Goal: Task Accomplishment & Management: Manage account settings

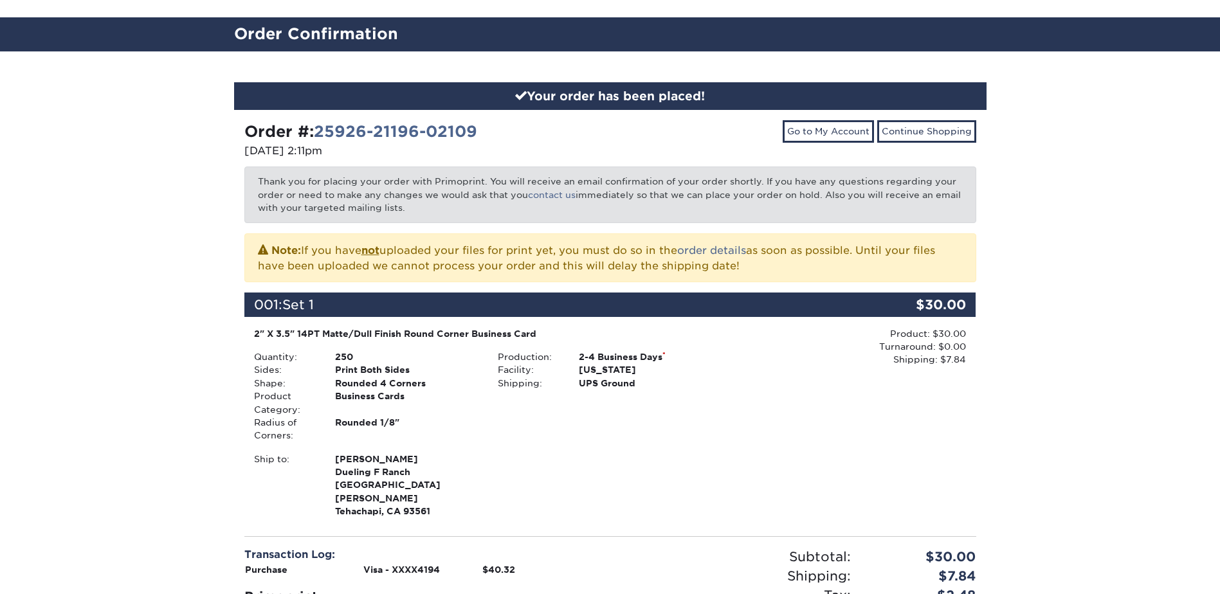
scroll to position [257, 0]
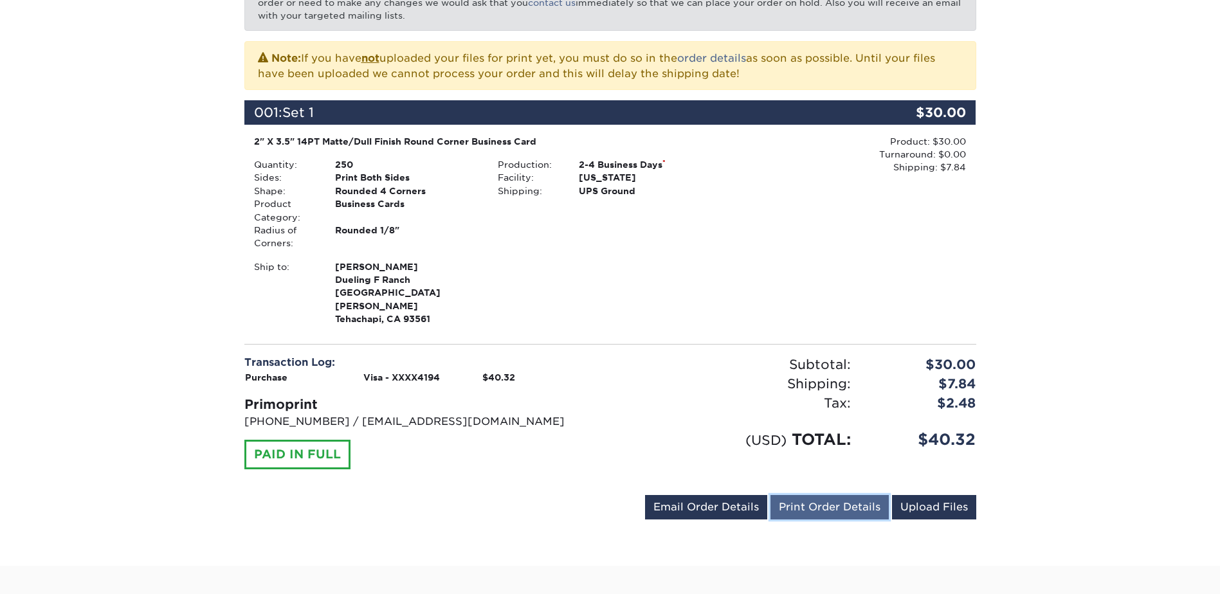
click at [822, 499] on link "Print Order Details" at bounding box center [830, 507] width 118 height 24
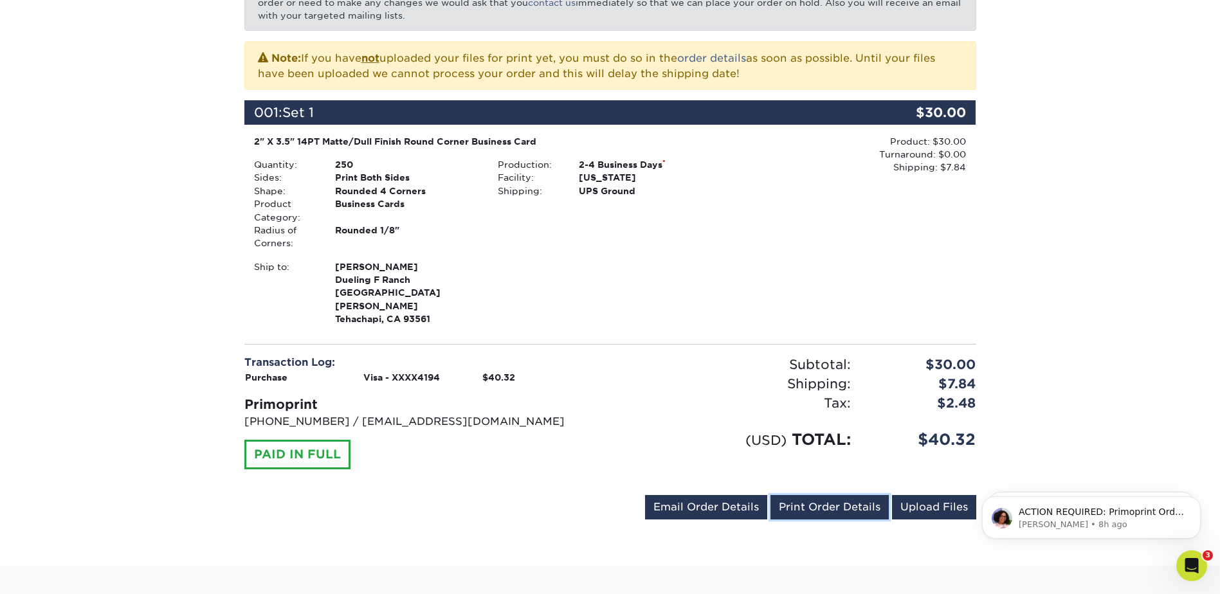
scroll to position [0, 0]
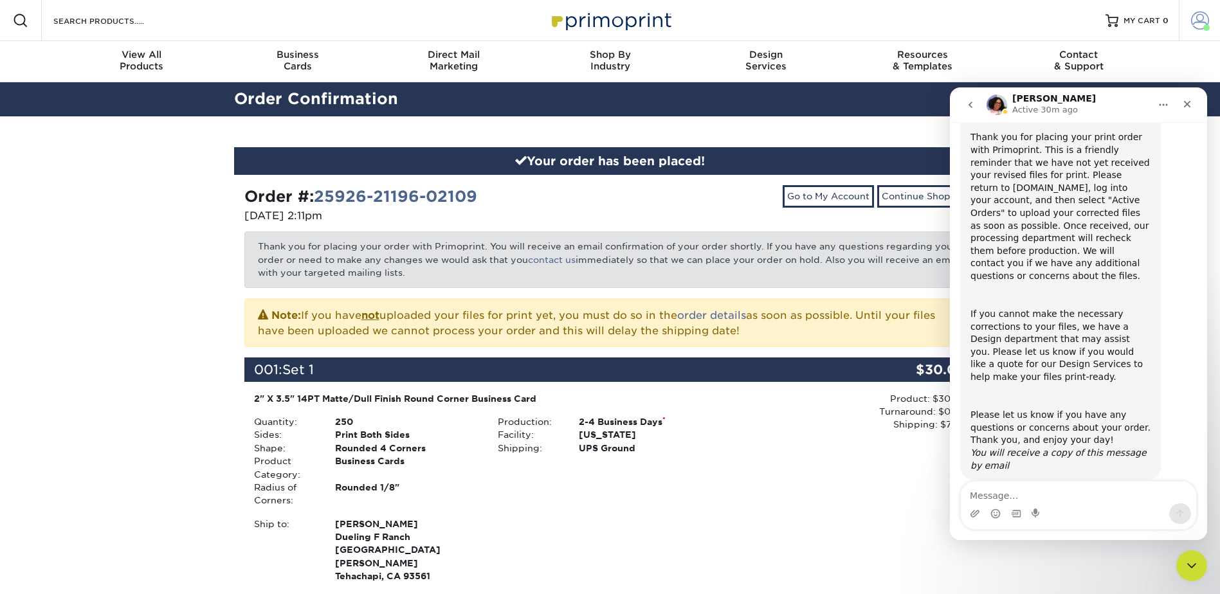
click at [1199, 20] on span at bounding box center [1200, 21] width 18 height 18
drag, startPoint x: 1094, startPoint y: 104, endPoint x: 1081, endPoint y: 214, distance: 110.8
click at [1081, 214] on div "Avery Active 30m ago Welcome to Primoprint. ACTION REQUIRED: Primoprint Order 2…" at bounding box center [1078, 313] width 257 height 453
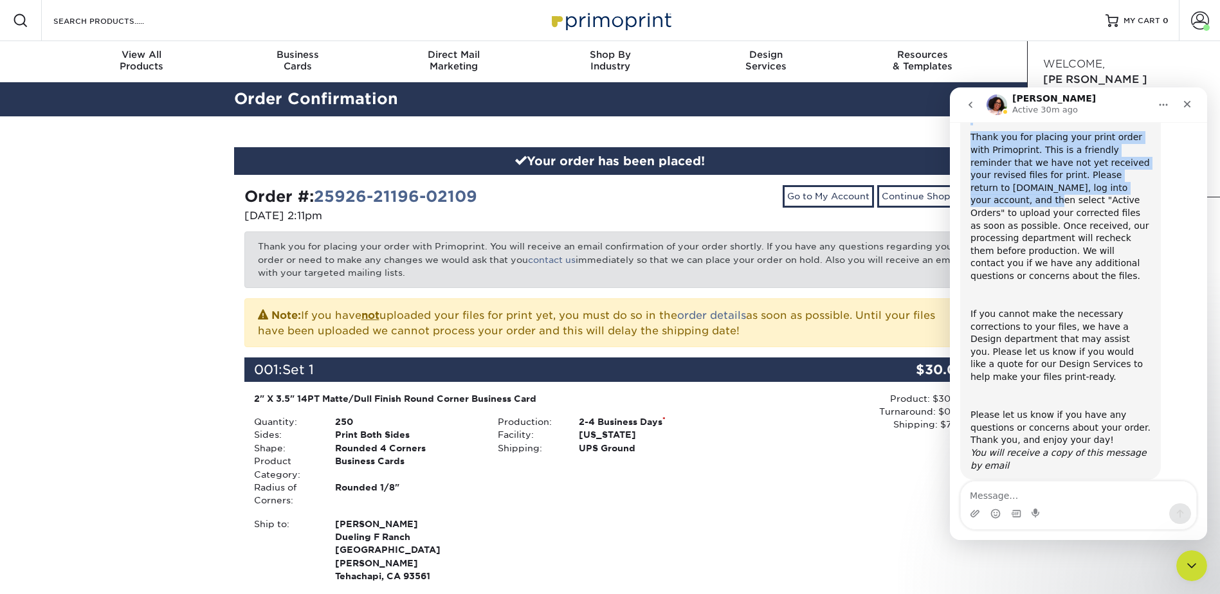
scroll to position [87, 0]
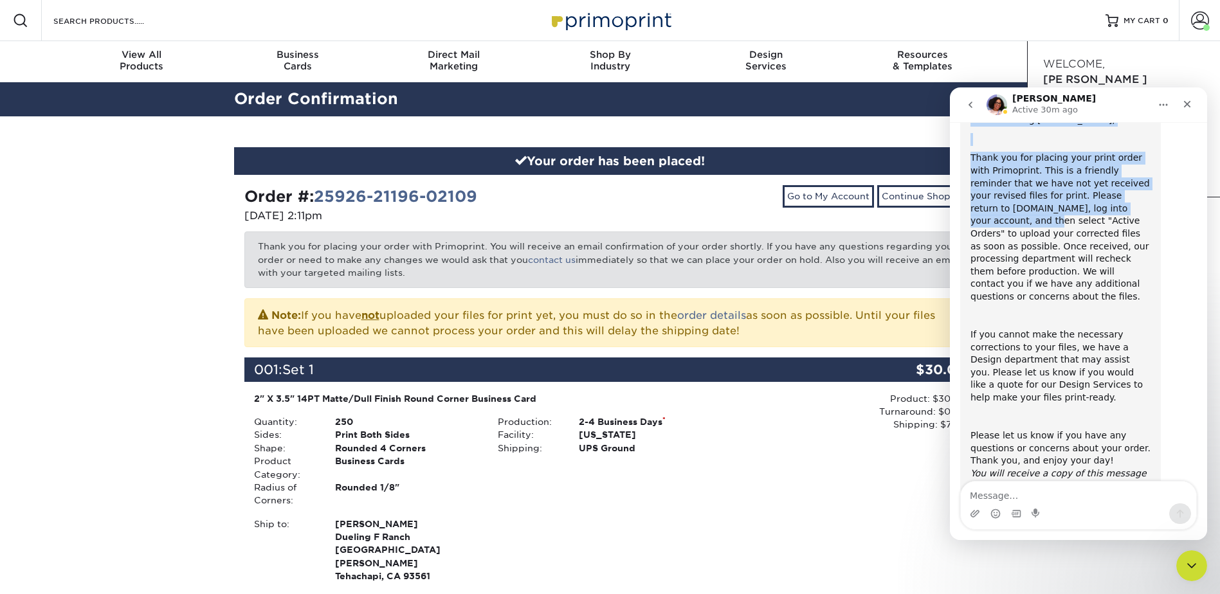
drag, startPoint x: 1076, startPoint y: 205, endPoint x: 970, endPoint y: 104, distance: 147.0
click at [970, 104] on icon "go back" at bounding box center [971, 105] width 10 height 10
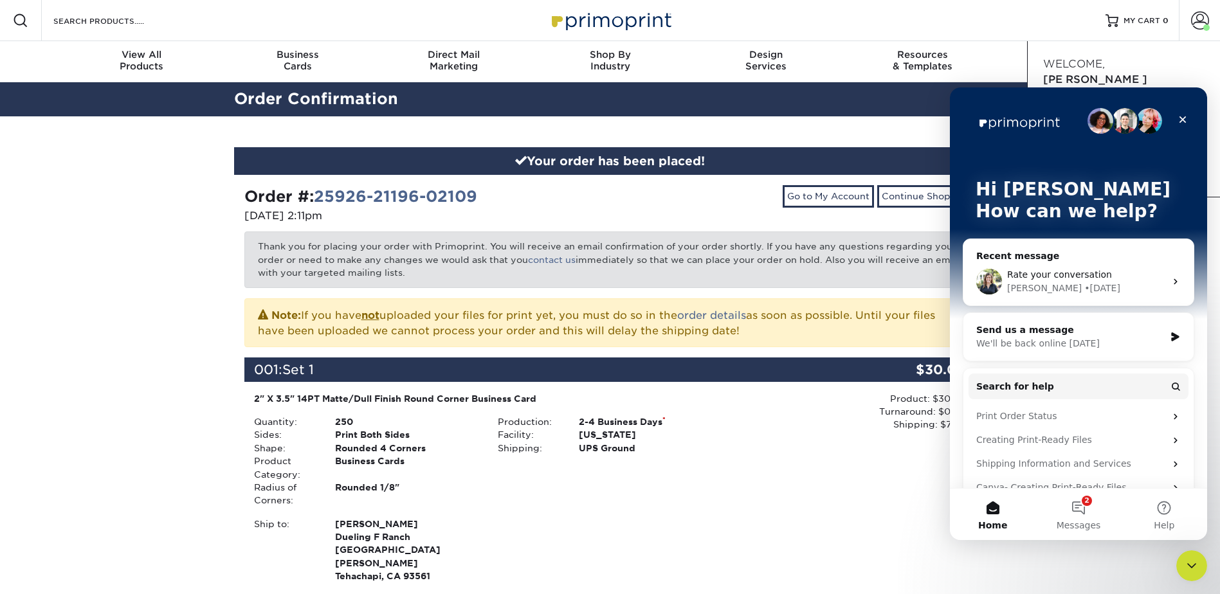
scroll to position [0, 0]
click at [821, 512] on div "Product: $30.00 Turnaround: $0.00 Shipping: $7.84 Discount: - $0.00" at bounding box center [854, 489] width 244 height 194
click at [1183, 116] on icon "Close" at bounding box center [1183, 120] width 10 height 10
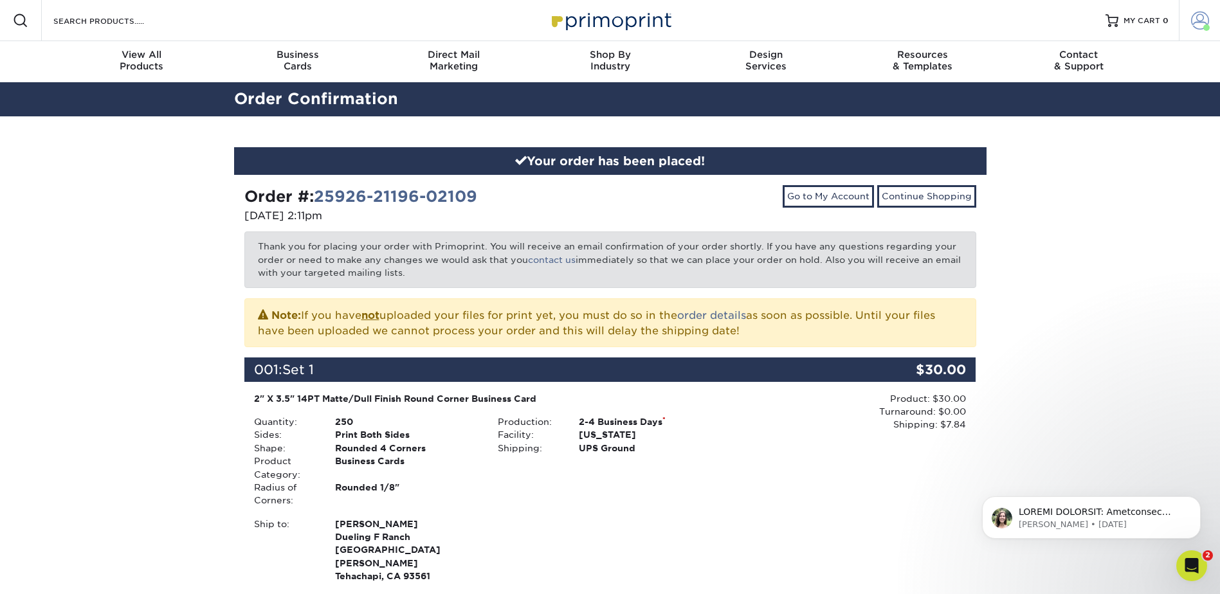
click at [1199, 15] on span at bounding box center [1200, 21] width 18 height 18
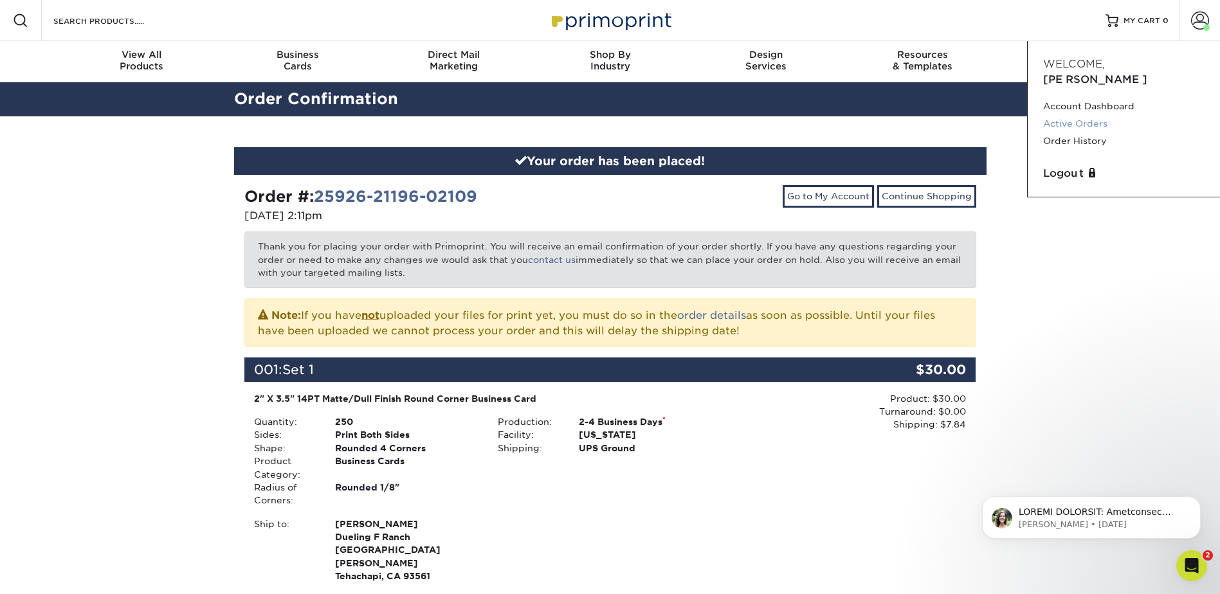
click at [1102, 115] on link "Active Orders" at bounding box center [1124, 123] width 161 height 17
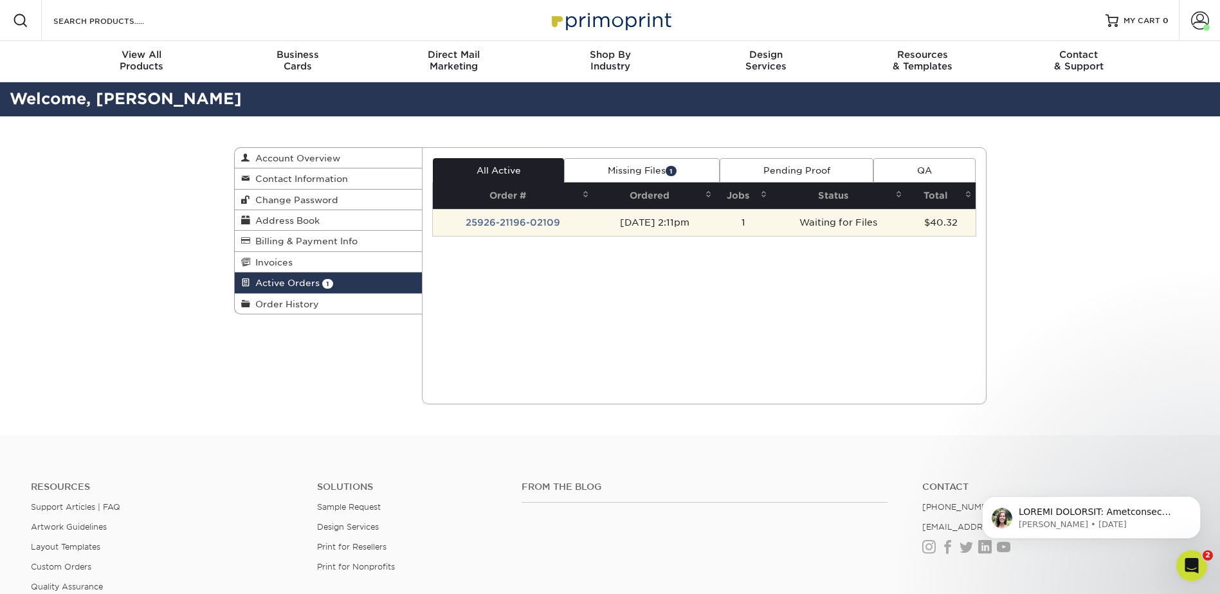
click at [526, 226] on td "25926-21196-02109" at bounding box center [513, 222] width 160 height 27
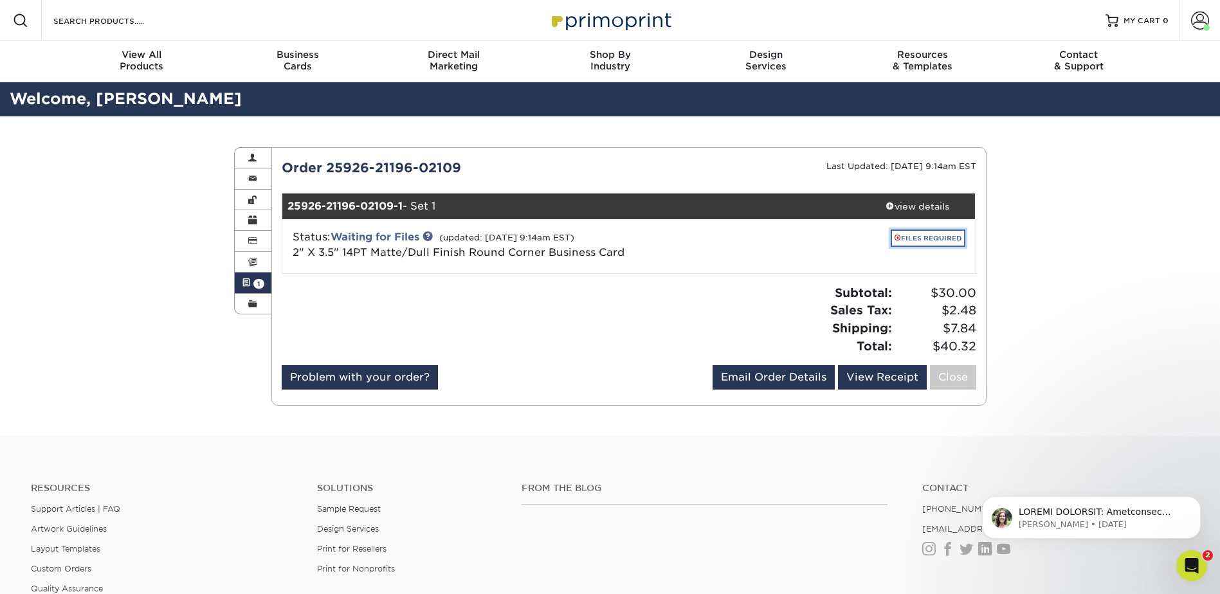
click at [918, 238] on link "FILES REQUIRED" at bounding box center [928, 238] width 75 height 17
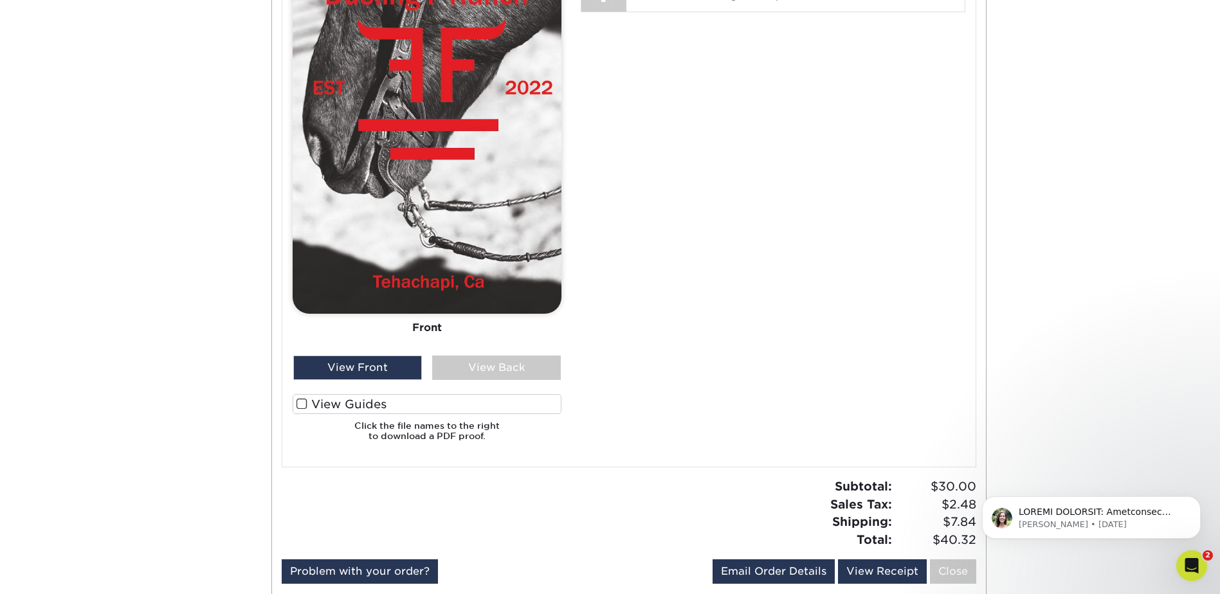
scroll to position [772, 0]
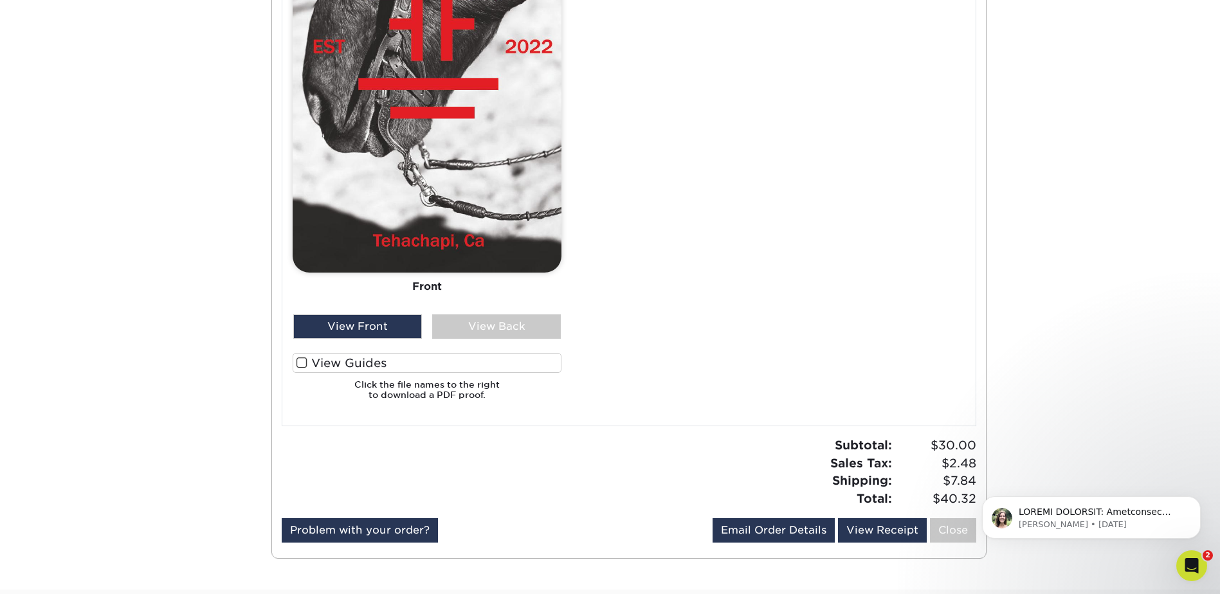
click at [300, 361] on span at bounding box center [302, 363] width 11 height 12
click at [0, 0] on input "View Guides" at bounding box center [0, 0] width 0 height 0
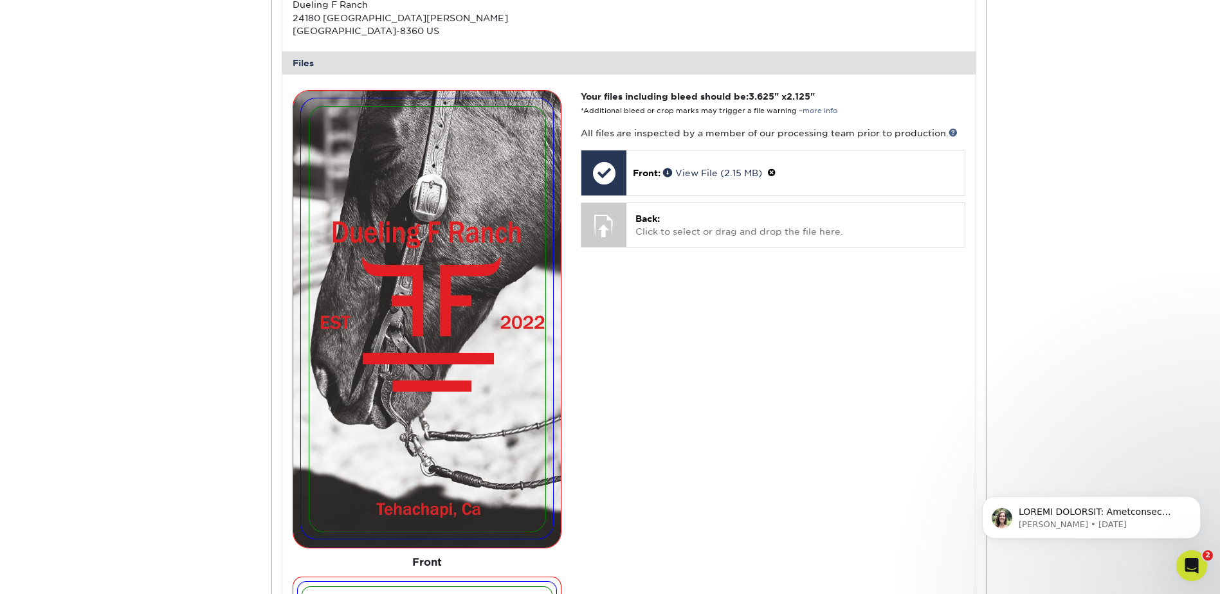
scroll to position [494, 0]
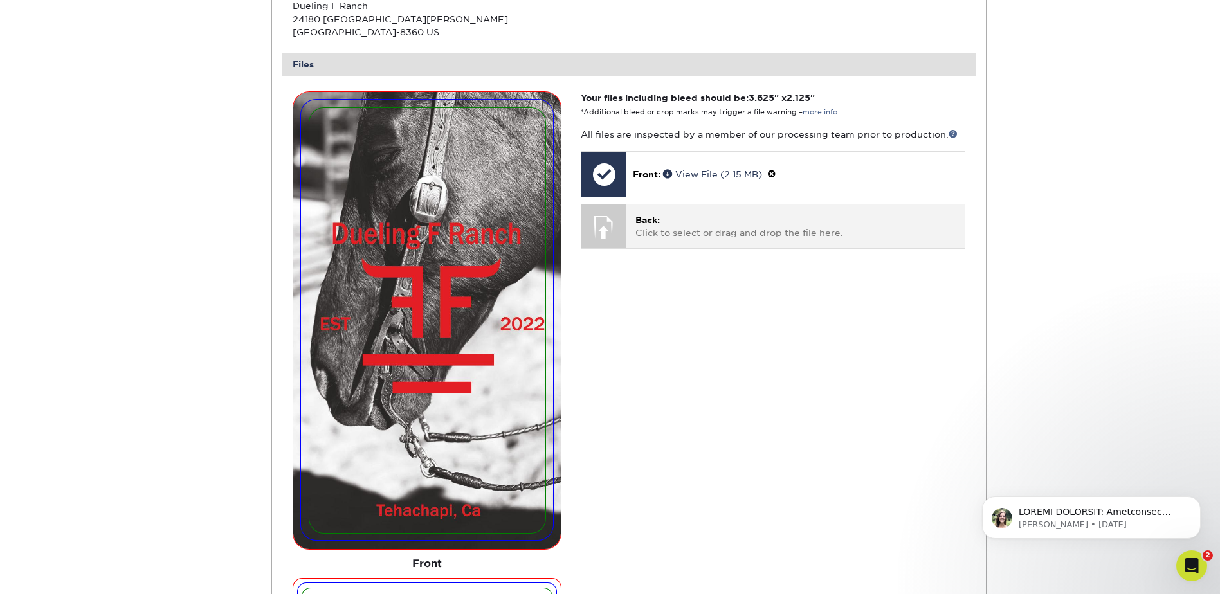
click at [689, 234] on p "Back: Click to select or drag and drop the file here." at bounding box center [796, 227] width 320 height 26
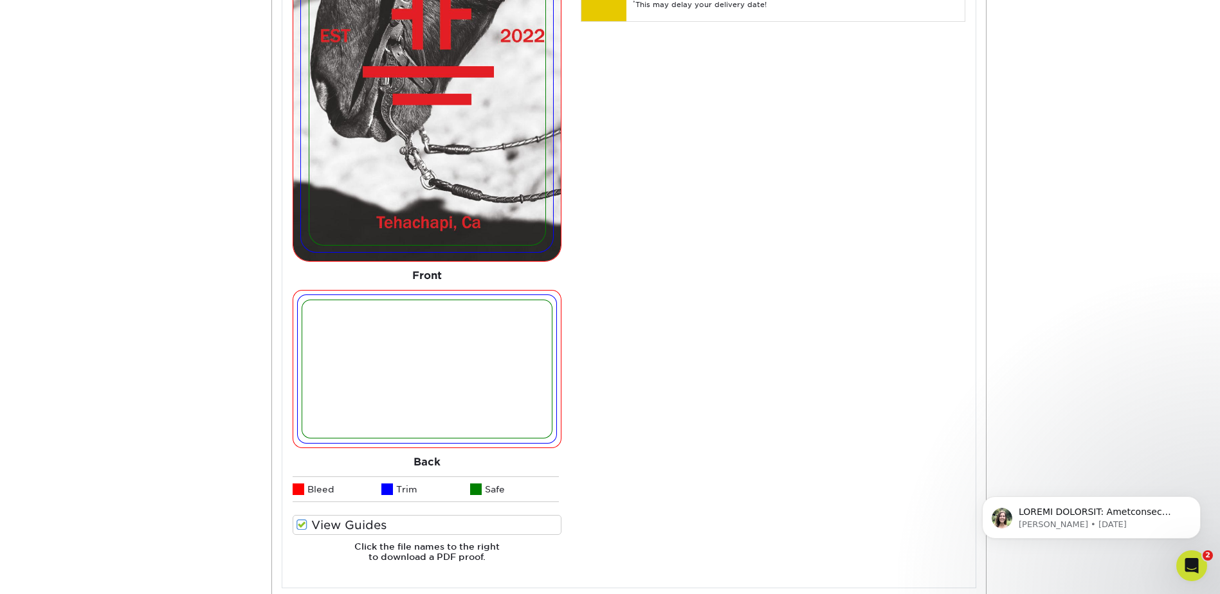
scroll to position [816, 0]
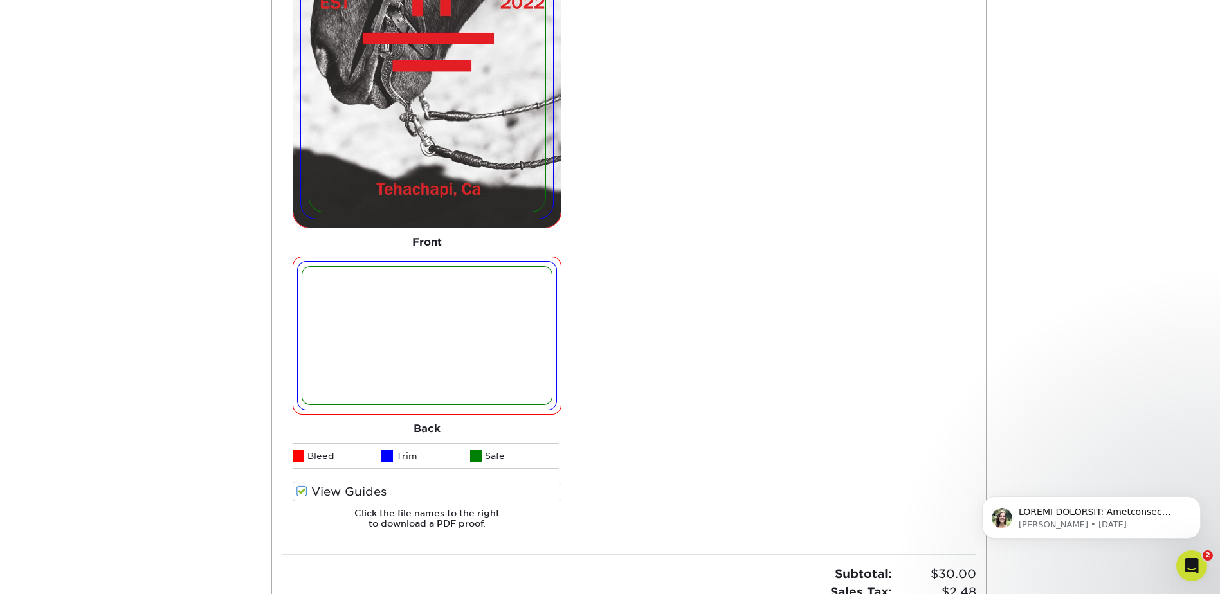
click at [378, 328] on img at bounding box center [426, 336] width 249 height 138
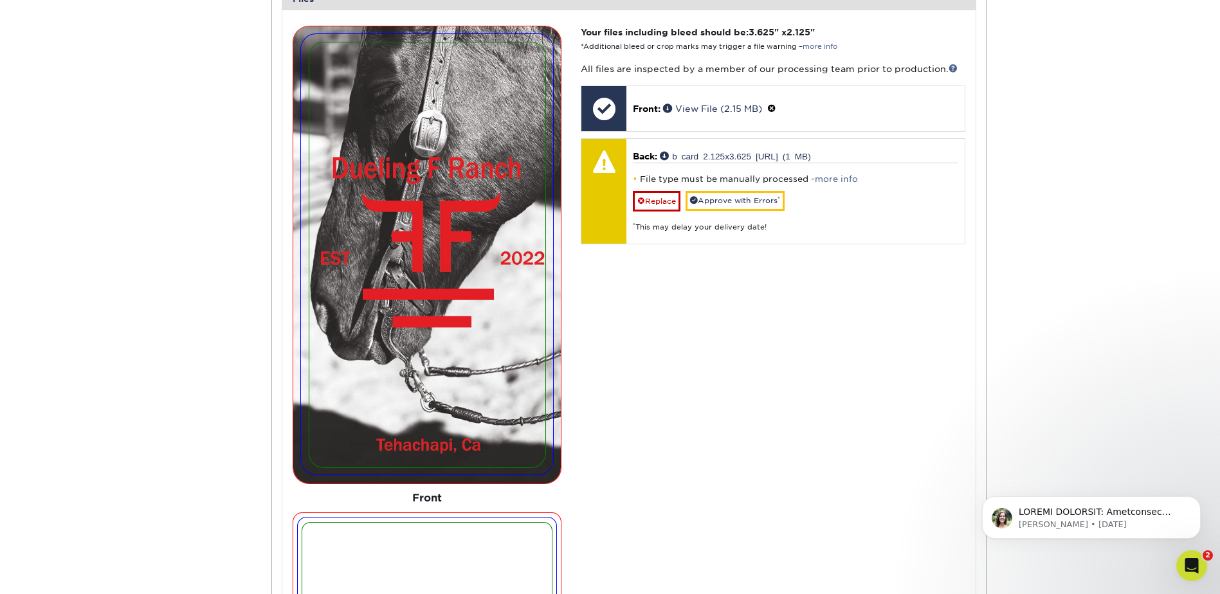
scroll to position [558, 0]
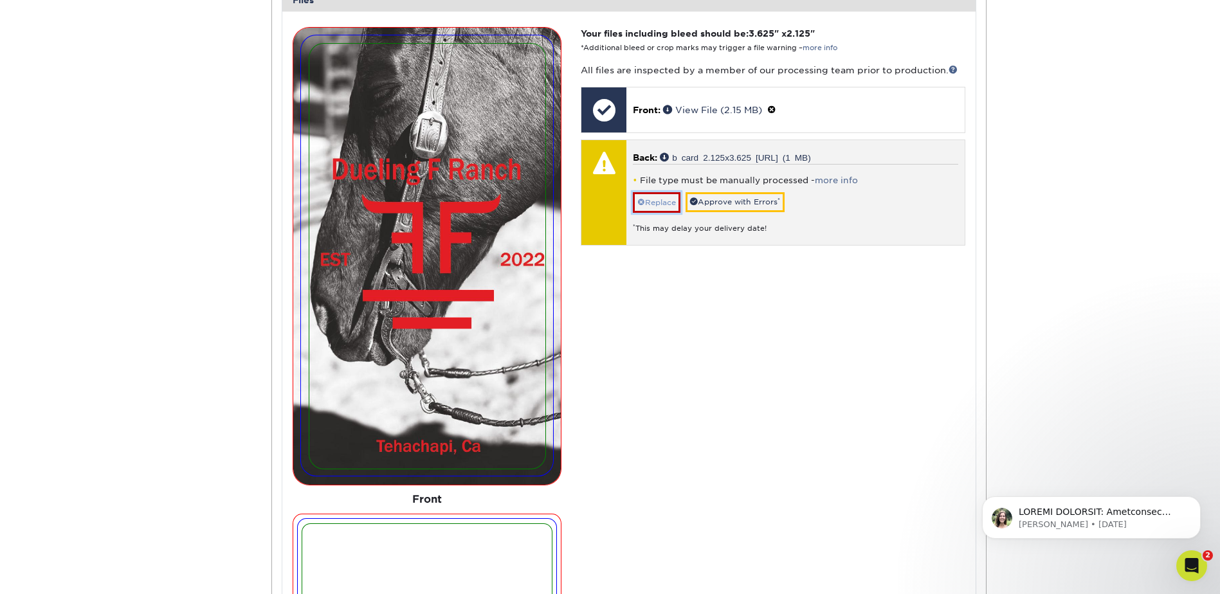
click at [667, 200] on link "Replace" at bounding box center [657, 202] width 48 height 21
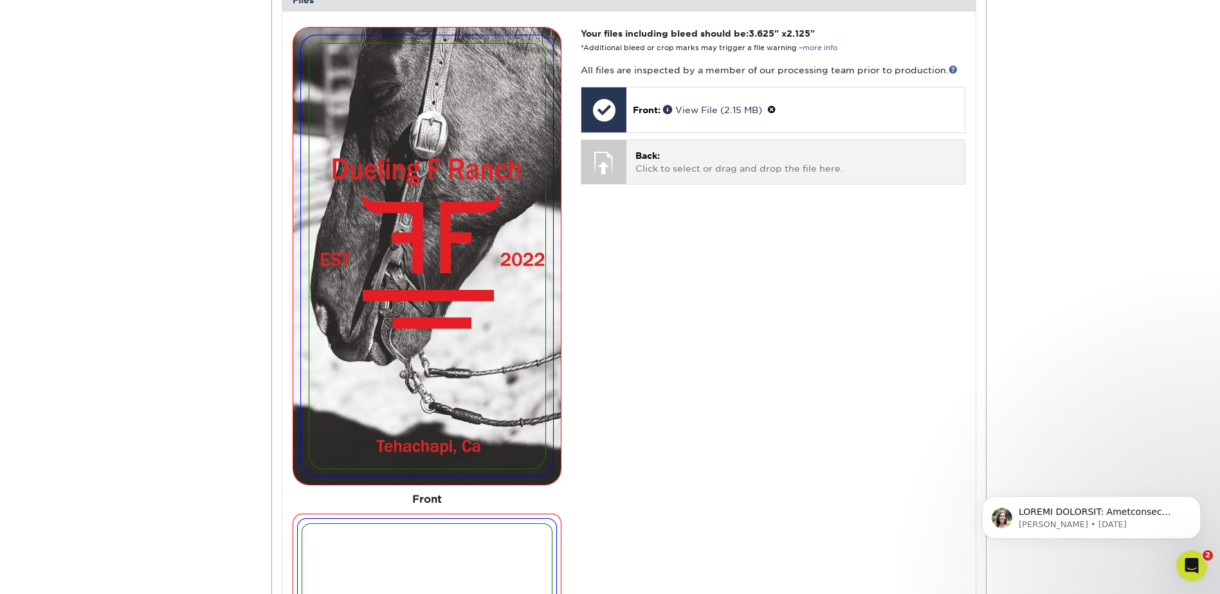
click at [724, 171] on p "Back: Click to select or drag and drop the file here." at bounding box center [796, 162] width 320 height 26
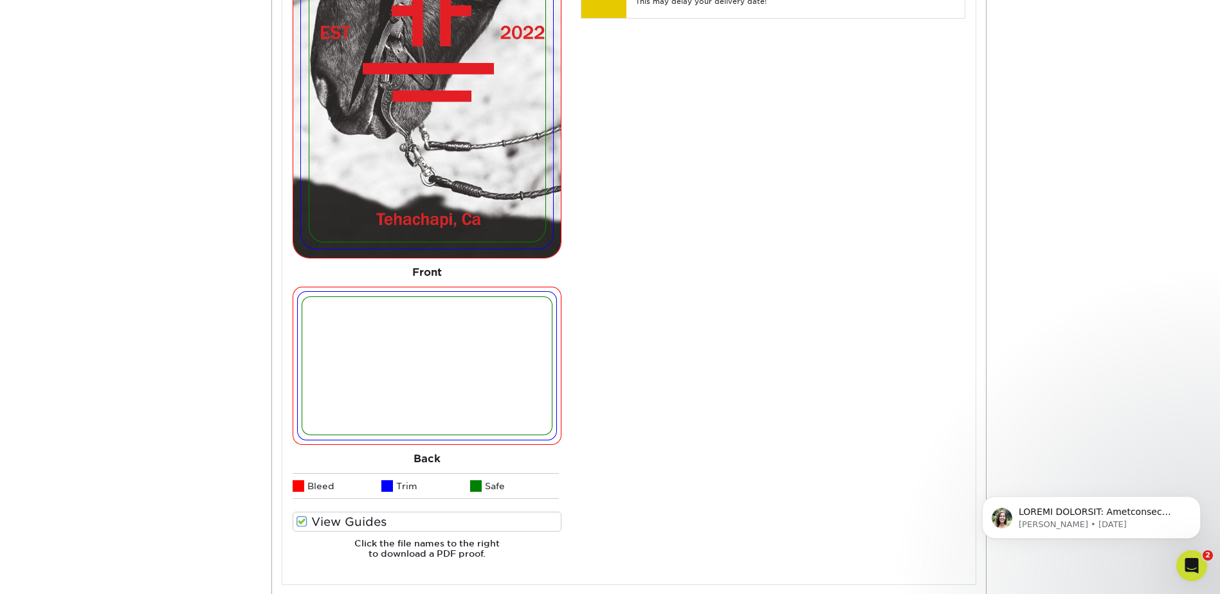
scroll to position [880, 0]
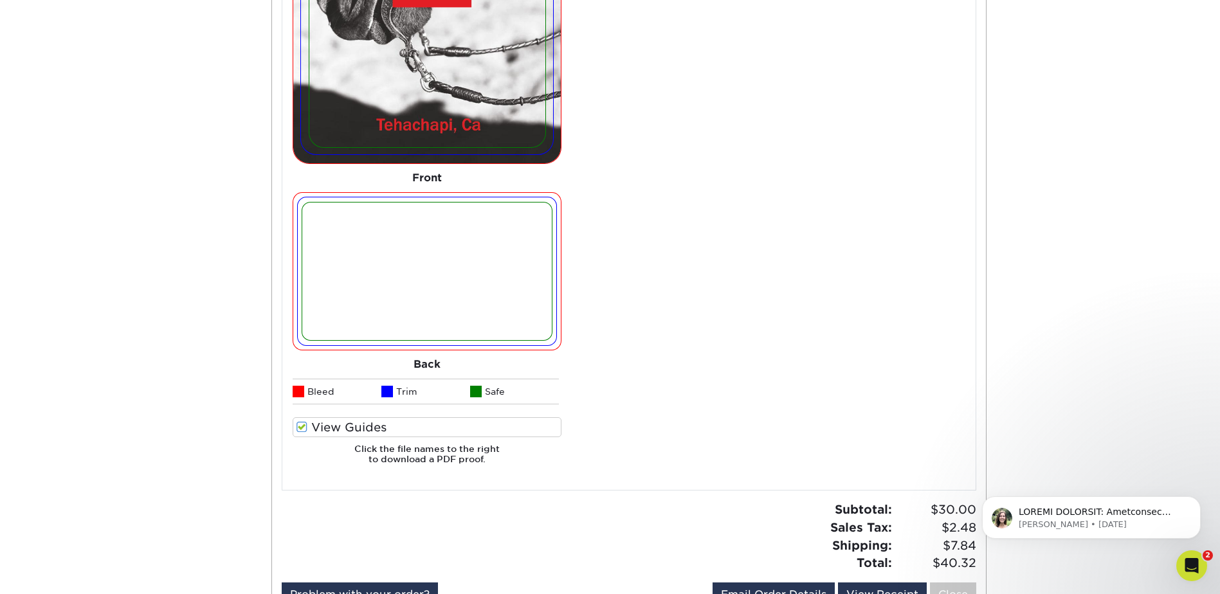
click at [455, 320] on img at bounding box center [426, 272] width 249 height 138
click at [454, 320] on img at bounding box center [426, 272] width 249 height 138
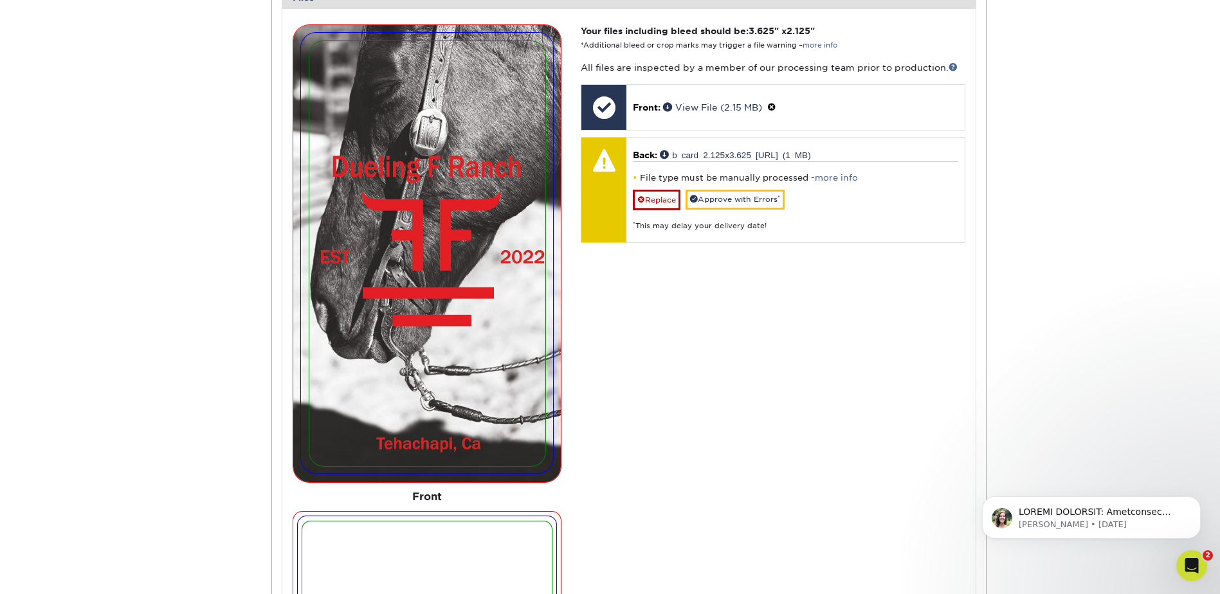
scroll to position [558, 0]
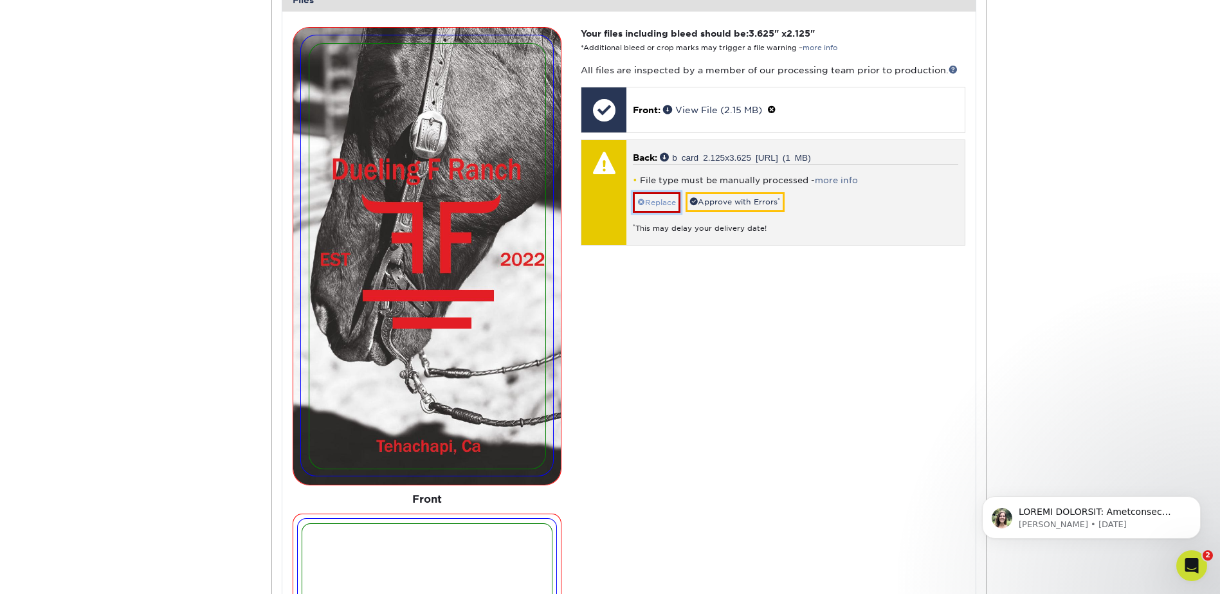
click at [663, 202] on link "Replace" at bounding box center [657, 202] width 48 height 21
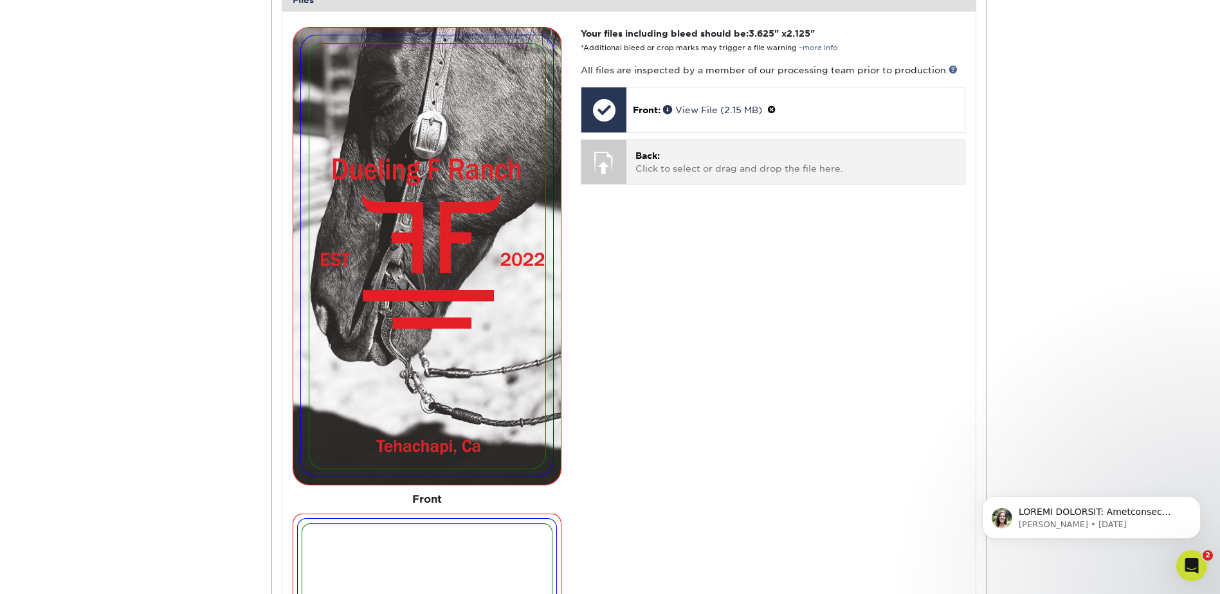
click at [762, 170] on p "Back: Click to select or drag and drop the file here." at bounding box center [796, 162] width 320 height 26
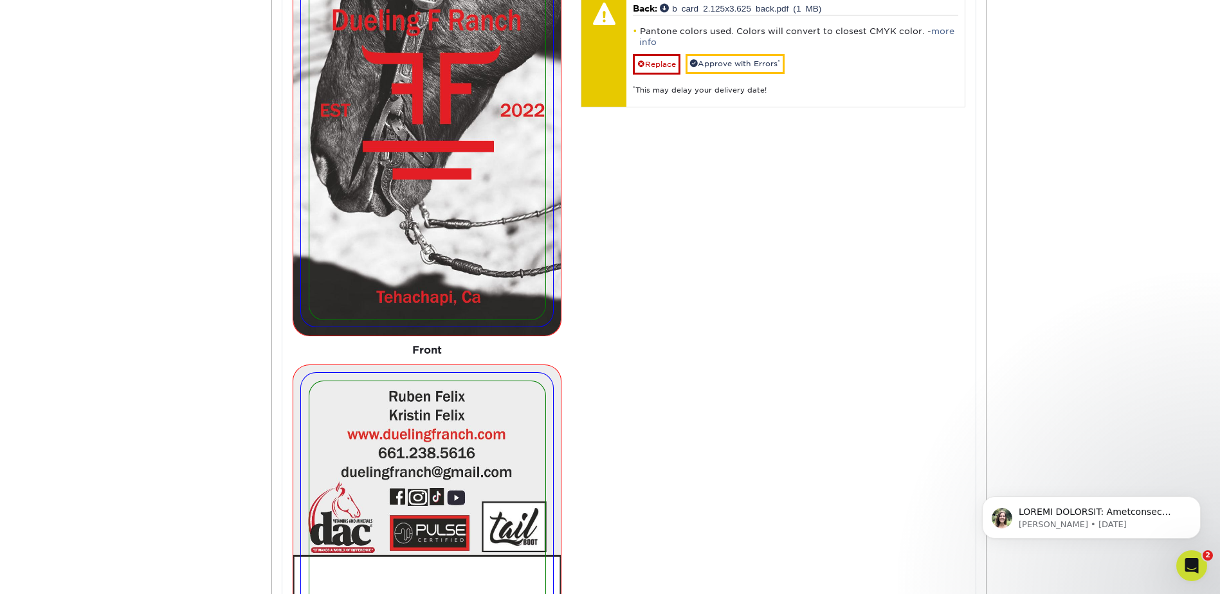
scroll to position [687, 0]
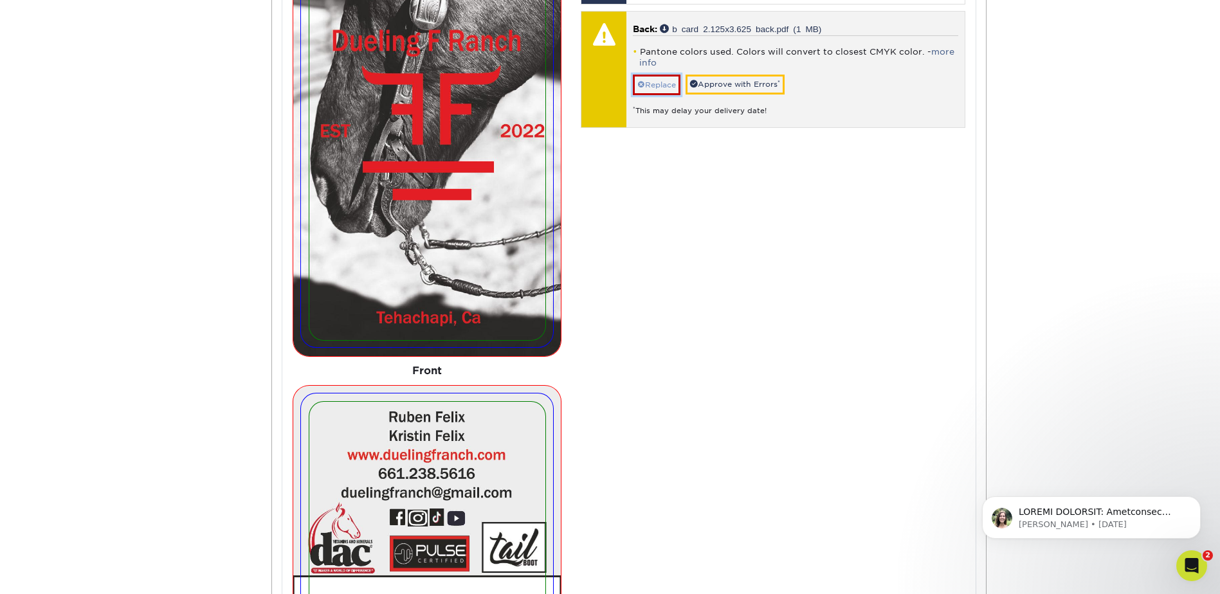
click at [646, 85] on link "Replace" at bounding box center [657, 85] width 48 height 21
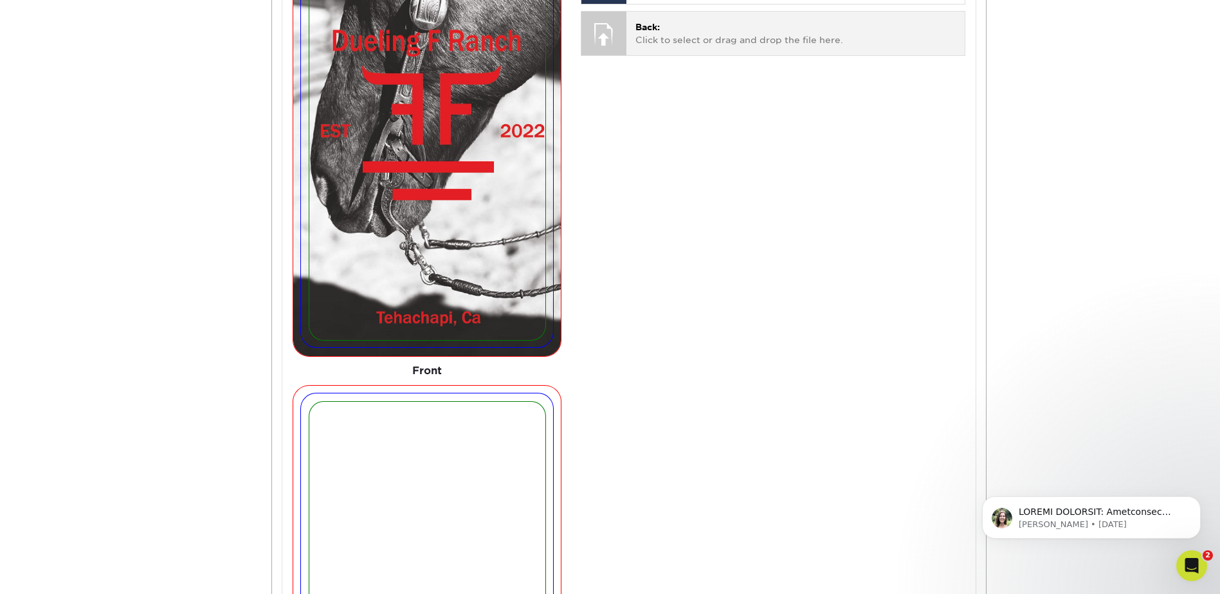
click at [786, 42] on p "Back: Click to select or drag and drop the file here." at bounding box center [796, 34] width 320 height 26
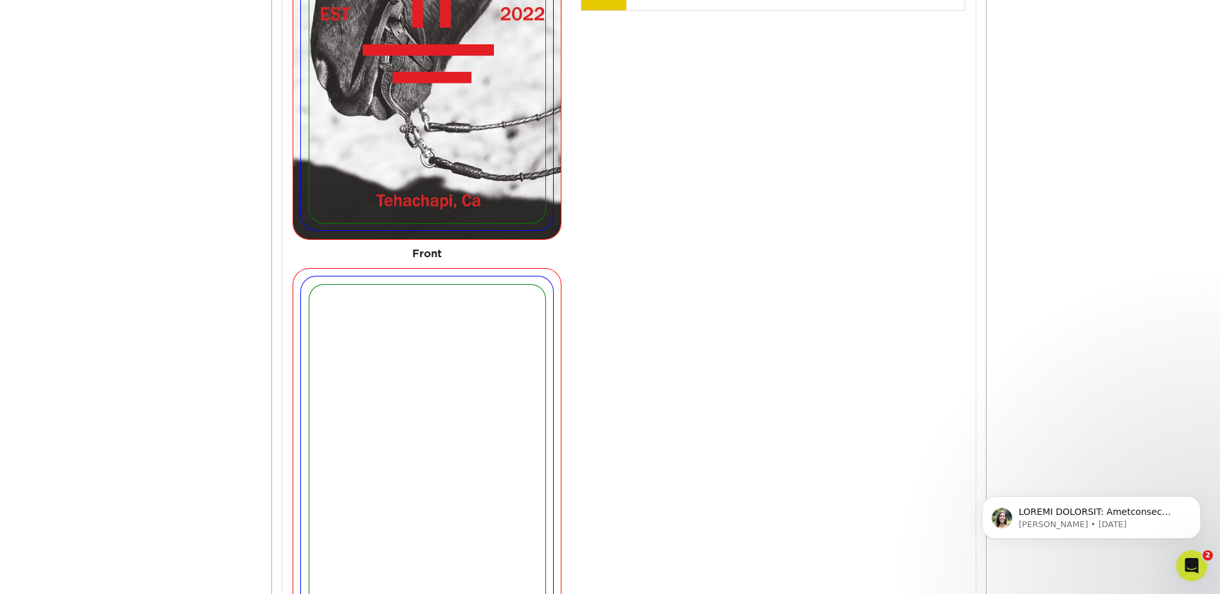
scroll to position [494, 0]
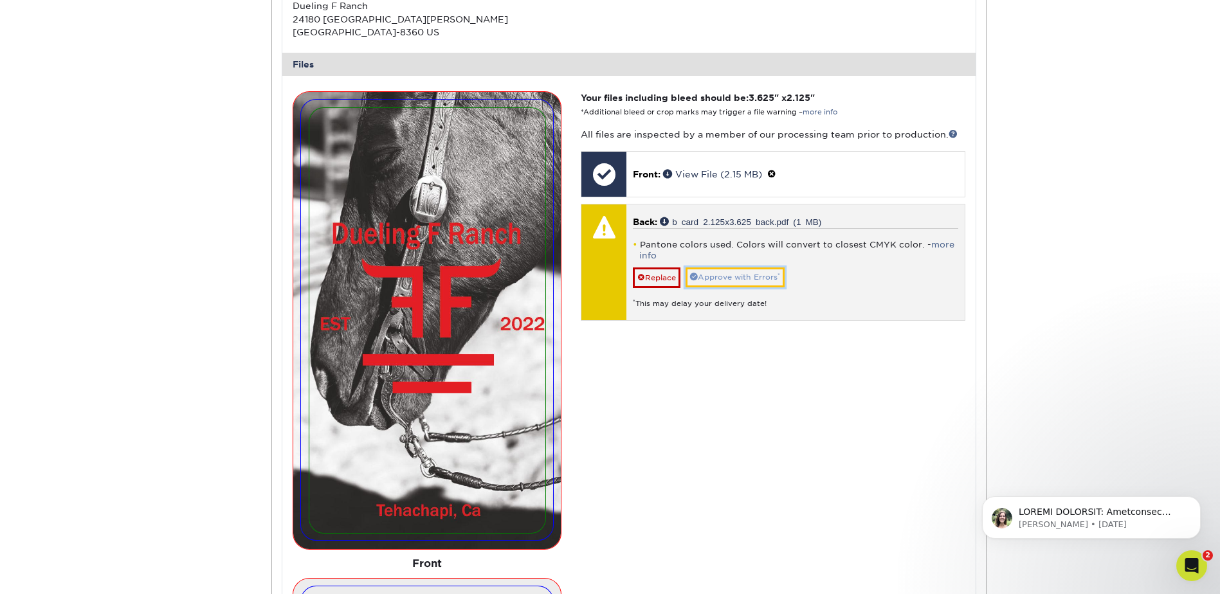
click at [744, 273] on link "Approve with Errors *" at bounding box center [735, 278] width 99 height 20
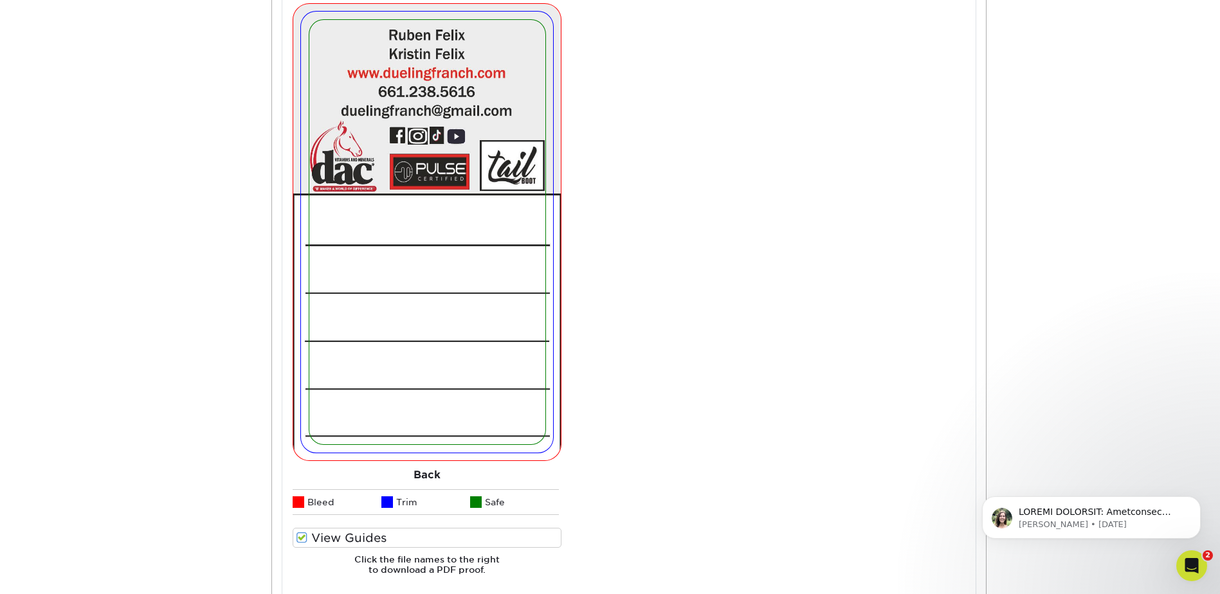
scroll to position [1073, 0]
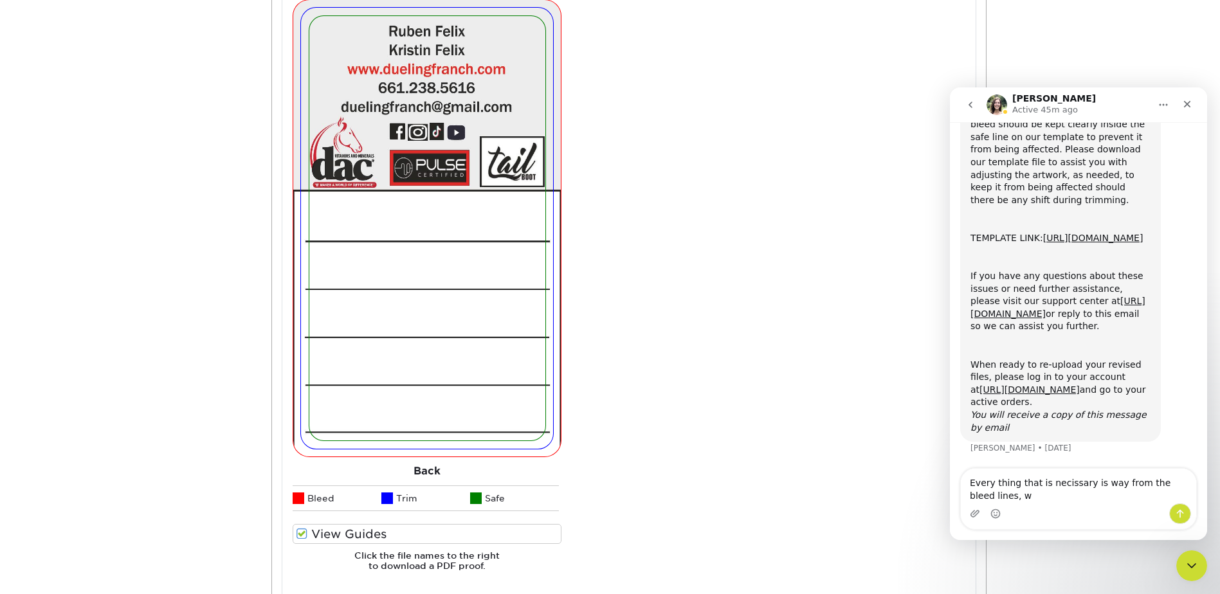
scroll to position [228, 0]
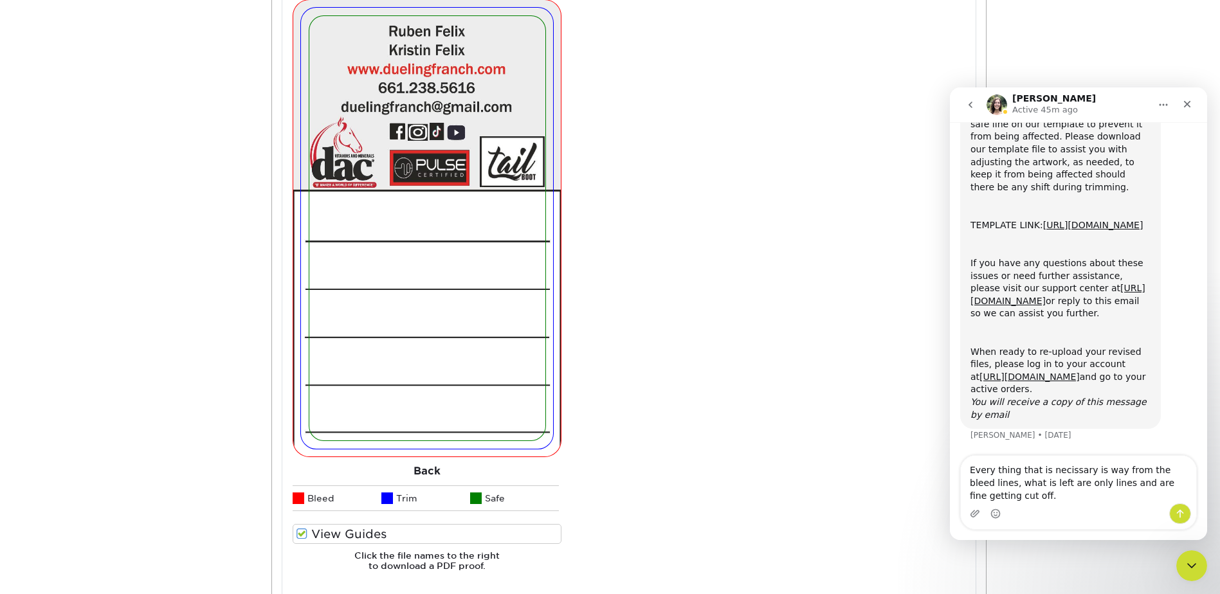
type textarea "Every thing that is necissary is way from the bleed lines, what is left are onl…"
click at [1179, 512] on icon "Send a message…" at bounding box center [1180, 514] width 7 height 8
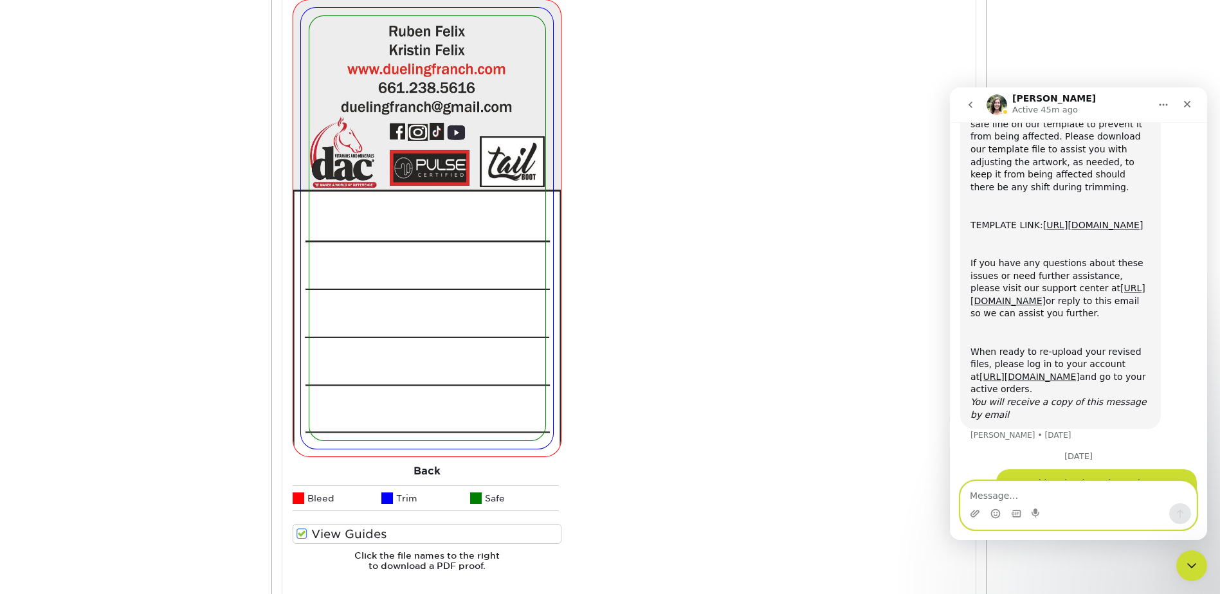
scroll to position [296, 0]
